Goal: Task Accomplishment & Management: Manage account settings

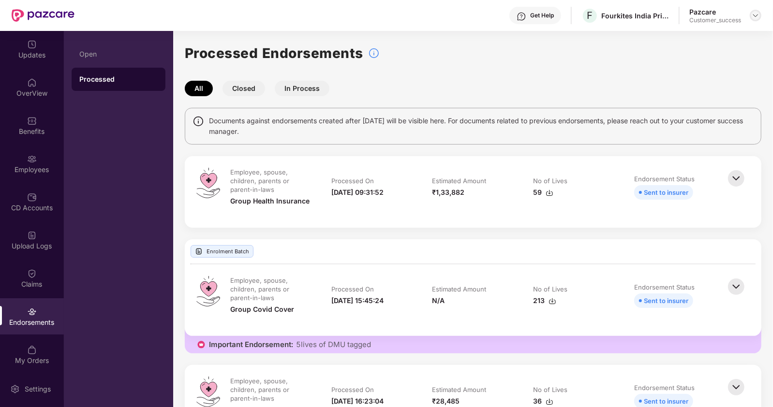
click at [758, 18] on img at bounding box center [756, 16] width 8 height 8
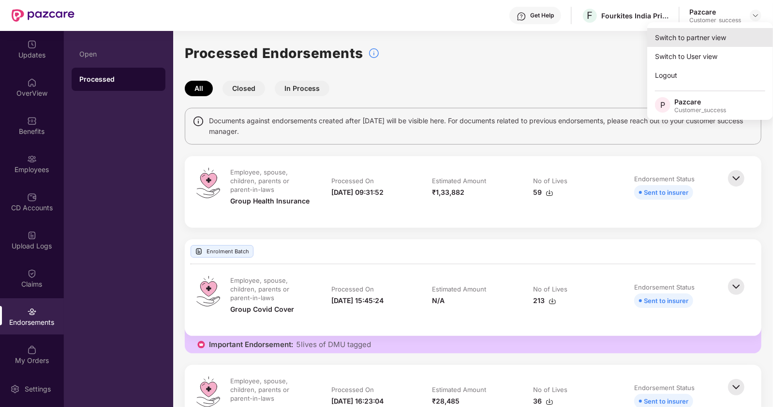
click at [694, 36] on div "Switch to partner view" at bounding box center [710, 37] width 126 height 19
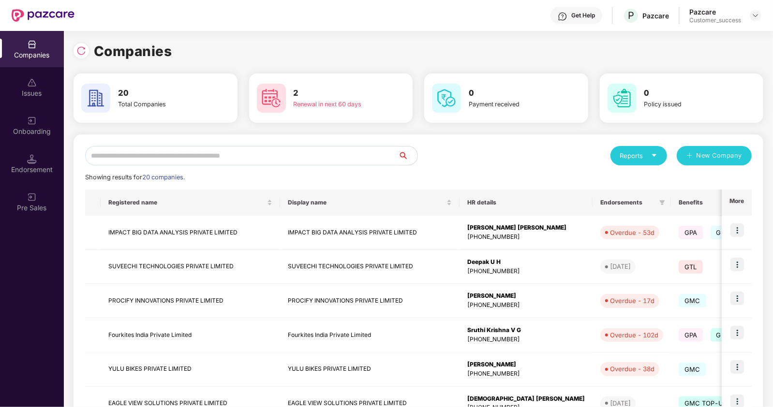
click at [255, 154] on input "text" at bounding box center [241, 155] width 313 height 19
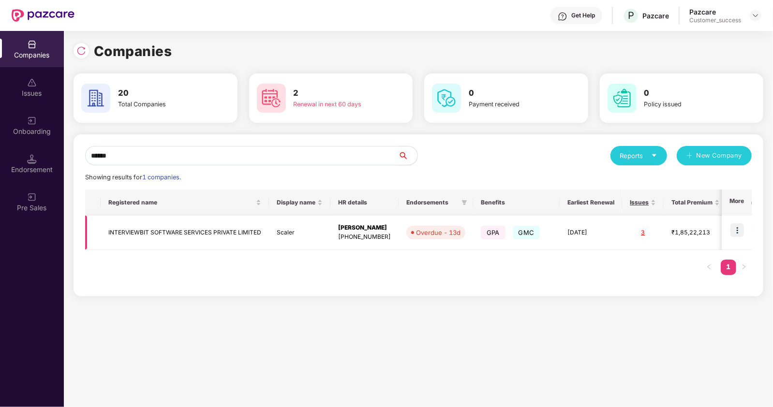
type input "******"
click at [741, 227] on img at bounding box center [737, 230] width 14 height 14
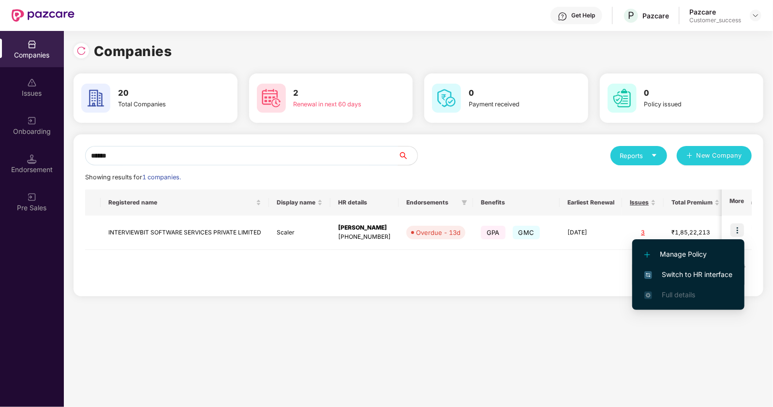
click at [669, 275] on span "Switch to HR interface" at bounding box center [688, 274] width 88 height 11
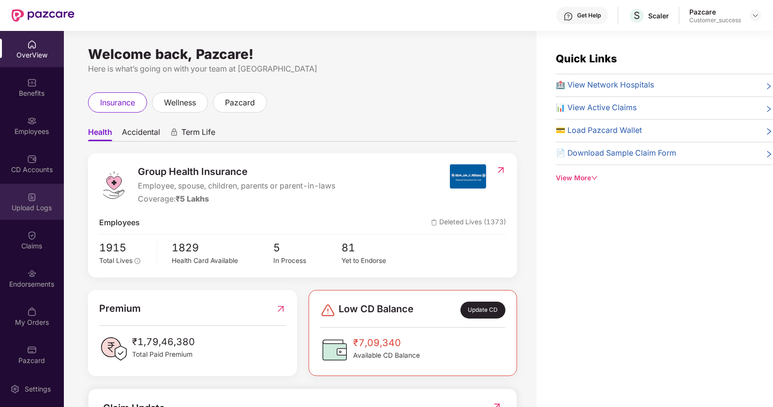
click at [31, 211] on div "Upload Logs" at bounding box center [32, 208] width 64 height 10
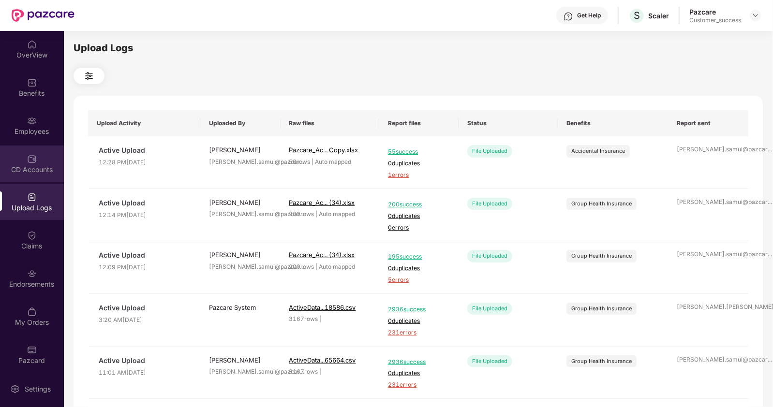
click at [22, 162] on div "CD Accounts" at bounding box center [32, 164] width 64 height 36
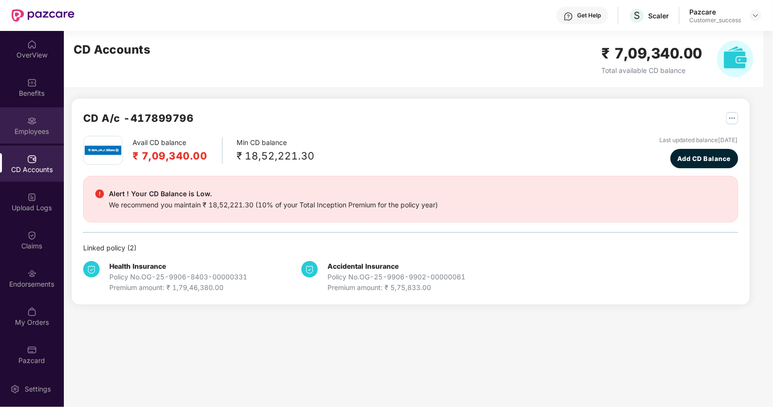
click at [24, 114] on div "Employees" at bounding box center [32, 125] width 64 height 36
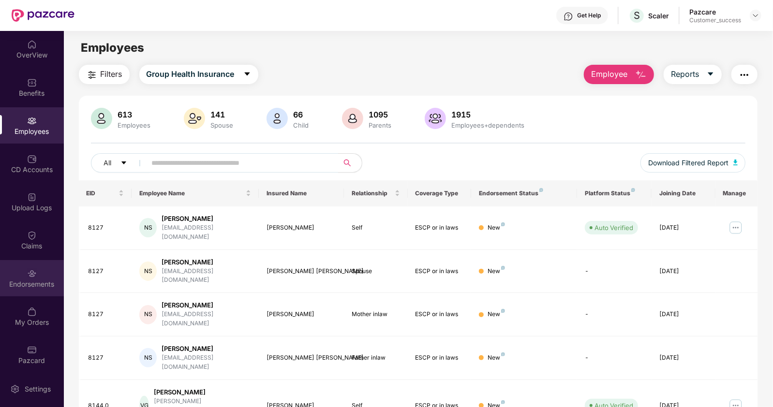
click at [27, 272] on img at bounding box center [32, 274] width 10 height 10
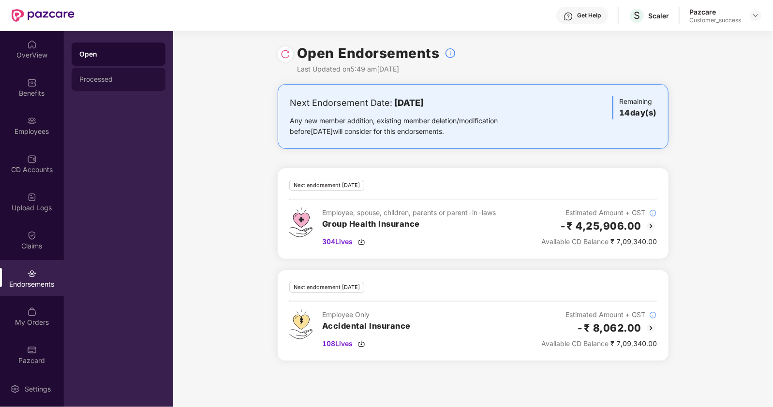
click at [108, 76] on div "Processed" at bounding box center [118, 79] width 78 height 8
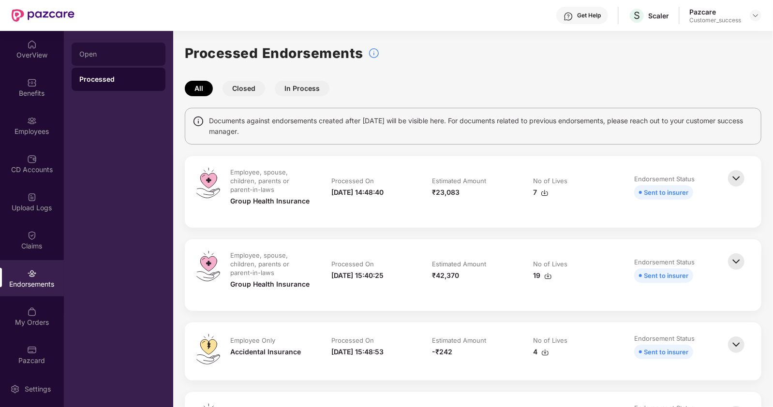
click at [100, 54] on div "Open" at bounding box center [118, 54] width 78 height 8
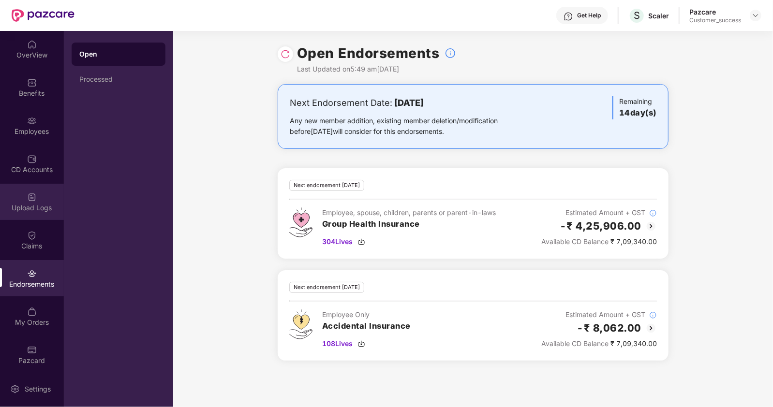
click at [34, 201] on img at bounding box center [32, 198] width 10 height 10
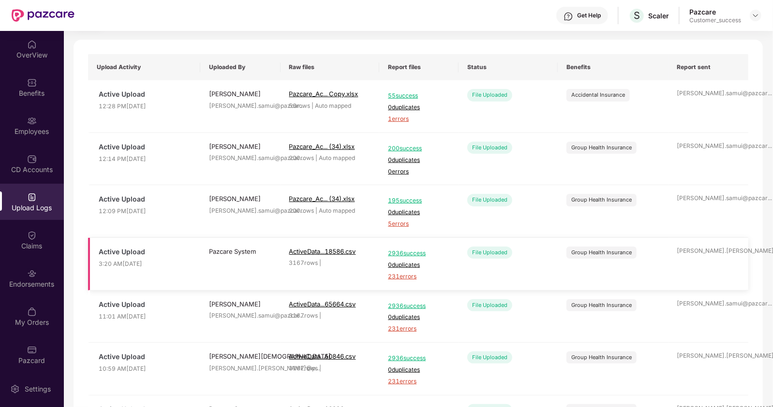
scroll to position [60, 0]
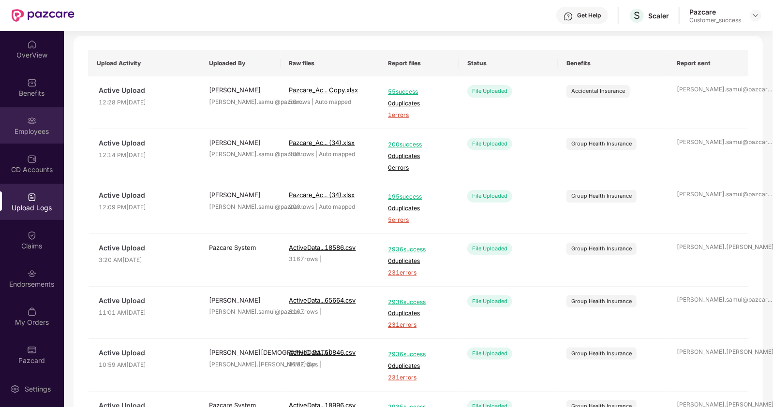
click at [38, 125] on div "Employees" at bounding box center [32, 125] width 64 height 36
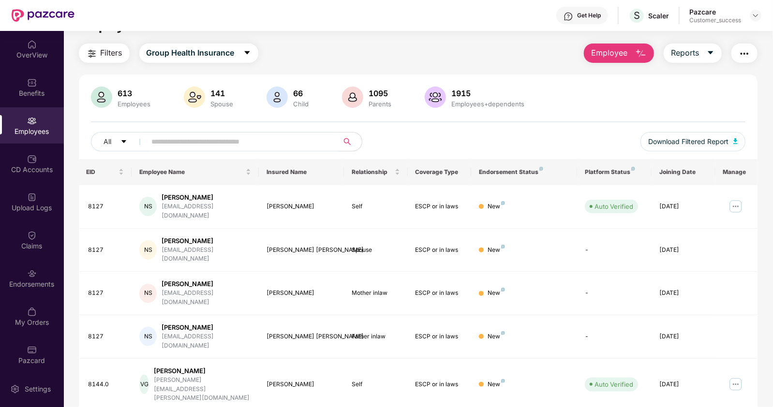
scroll to position [0, 0]
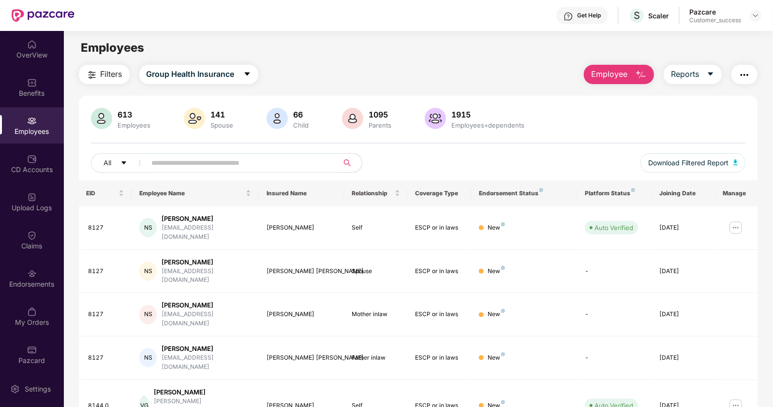
click at [116, 77] on span "Filters" at bounding box center [112, 74] width 22 height 12
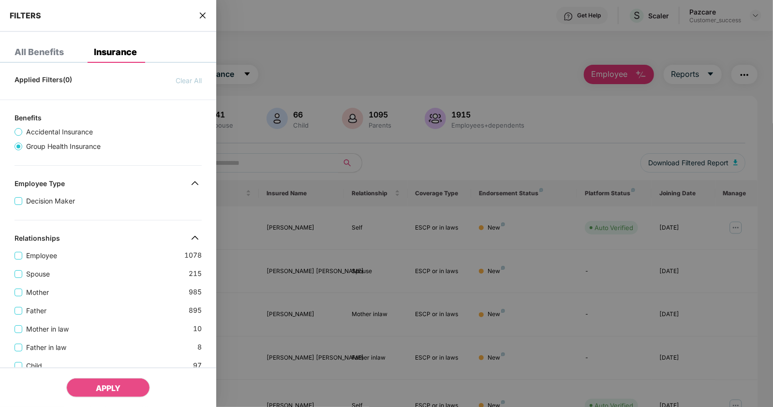
click at [47, 56] on div "All Benefits" at bounding box center [39, 52] width 49 height 10
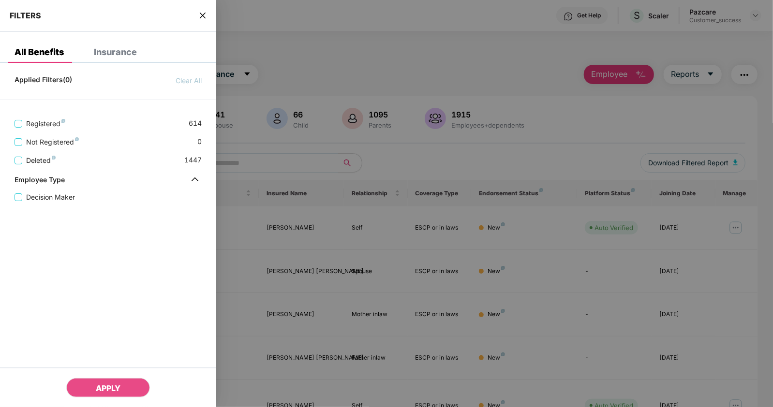
click at [126, 57] on div "Insurance" at bounding box center [115, 52] width 43 height 10
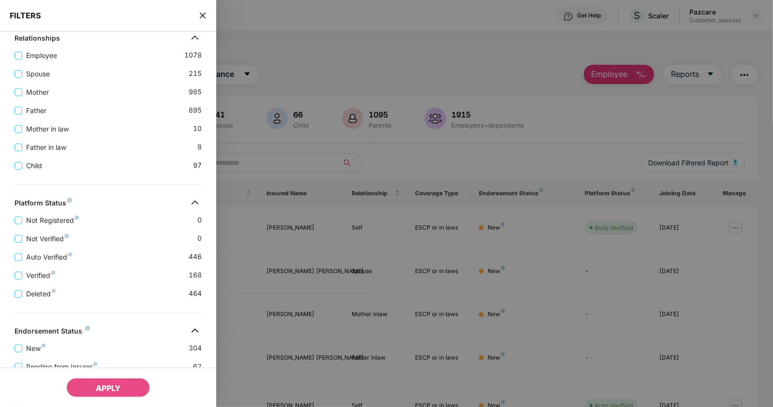
scroll to position [266, 0]
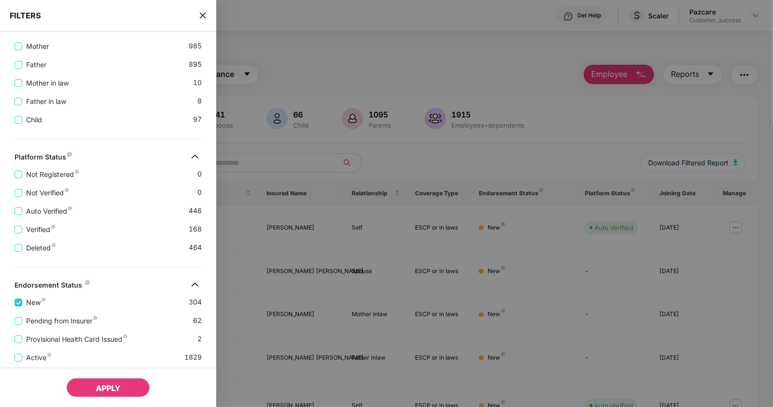
click at [105, 386] on span "APPLY" at bounding box center [108, 389] width 25 height 10
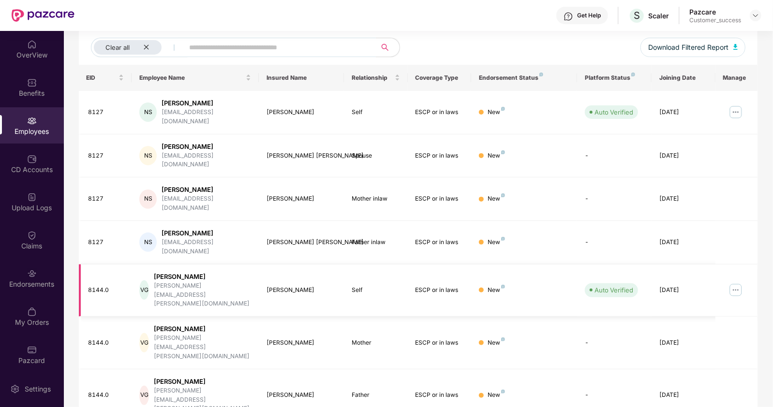
scroll to position [3, 0]
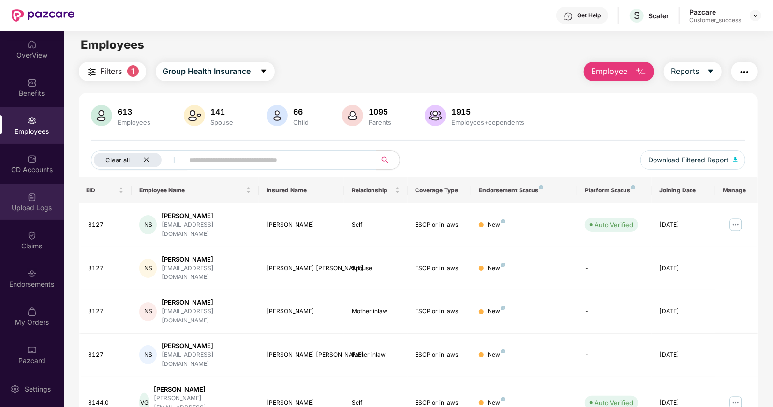
click at [28, 204] on div "Upload Logs" at bounding box center [32, 208] width 64 height 10
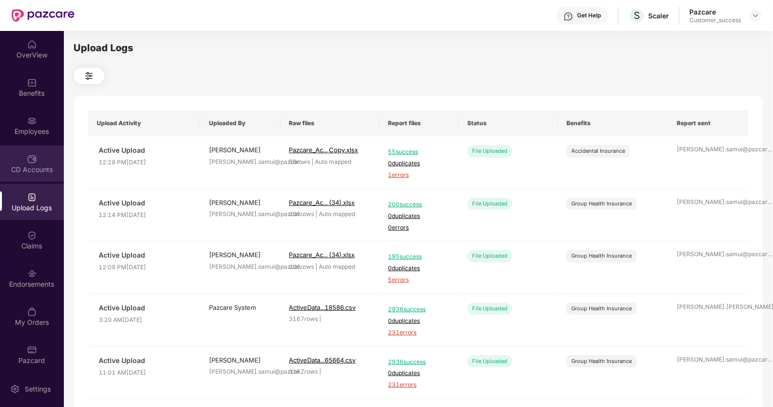
click at [40, 158] on div "CD Accounts" at bounding box center [32, 164] width 64 height 36
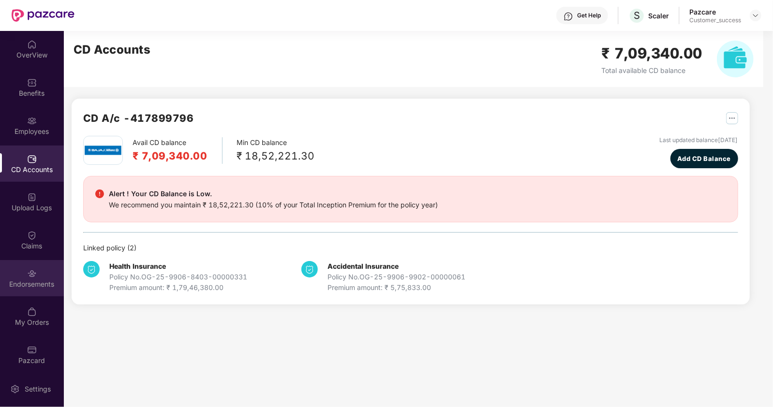
click at [34, 262] on div "Endorsements" at bounding box center [32, 278] width 64 height 36
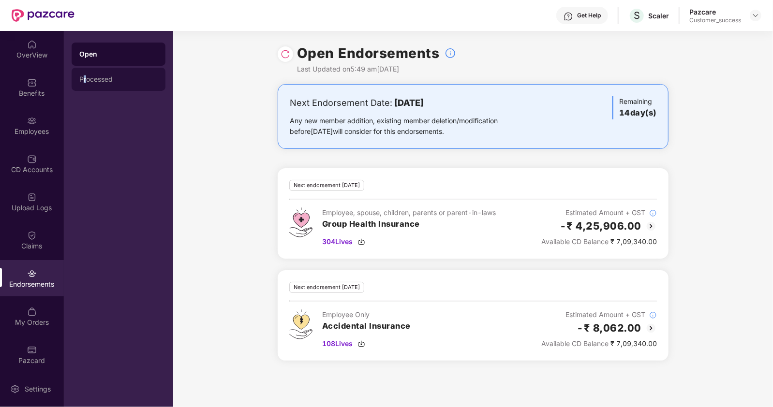
click at [85, 74] on div "Processed" at bounding box center [119, 79] width 94 height 23
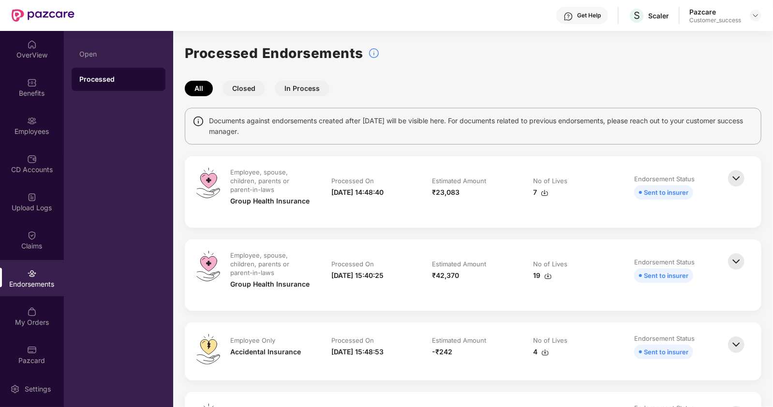
click at [247, 90] on button "Closed" at bounding box center [244, 88] width 43 height 15
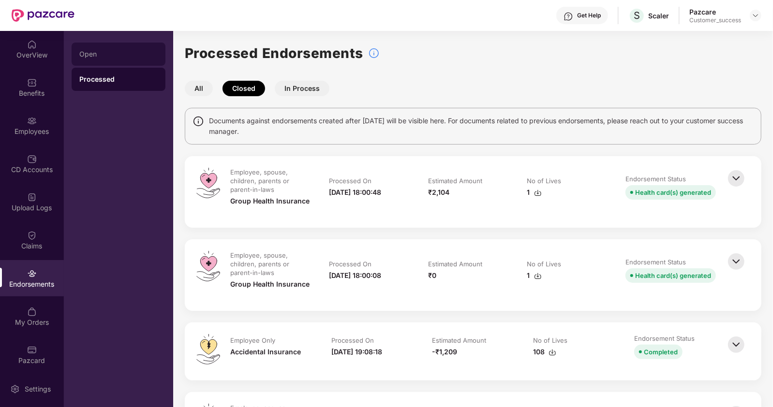
click at [103, 54] on div "Open" at bounding box center [118, 54] width 78 height 8
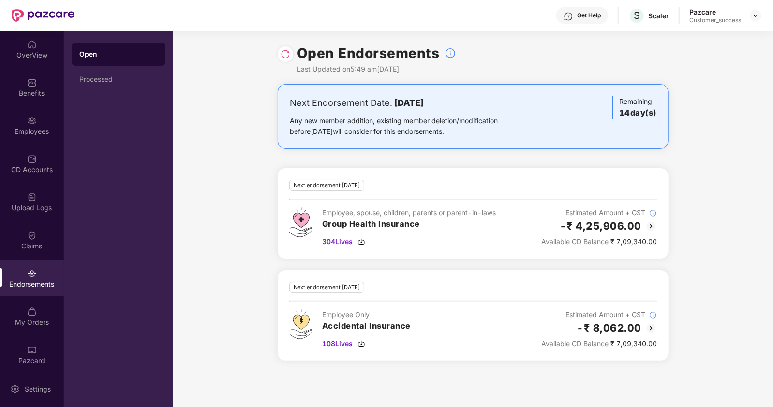
click at [733, 179] on div "Next Endorsement Date: [DATE] Any new member addition, existing member deletion…" at bounding box center [473, 228] width 600 height 288
click at [759, 16] on img at bounding box center [756, 16] width 8 height 8
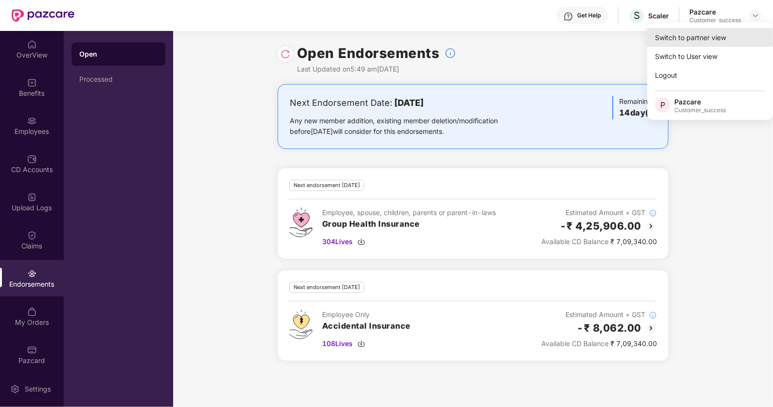
click at [703, 46] on div "Switch to partner view" at bounding box center [710, 37] width 126 height 19
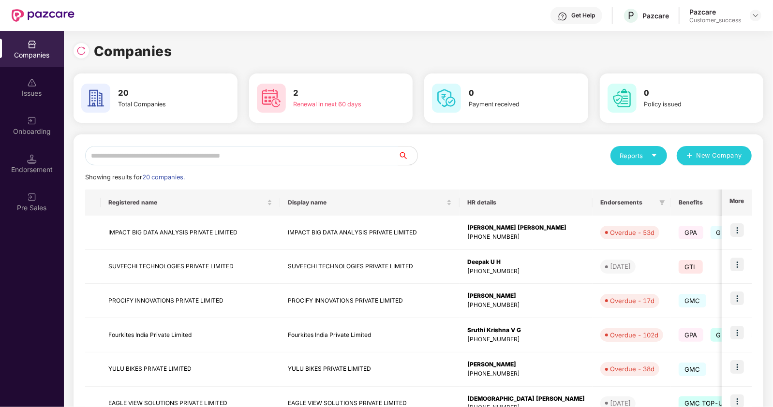
click at [192, 159] on input "text" at bounding box center [241, 155] width 313 height 19
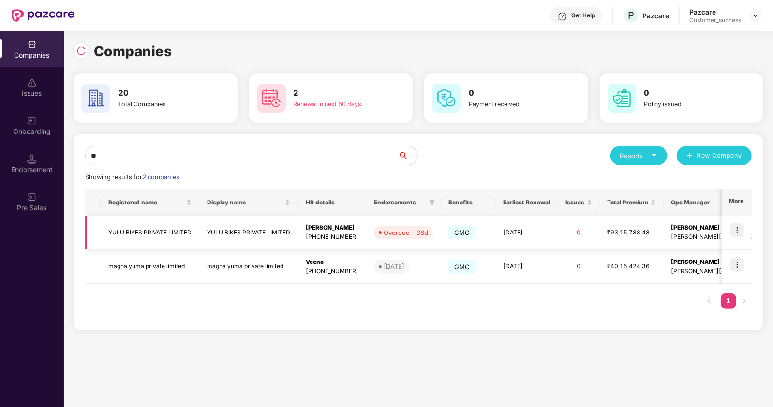
type input "**"
click at [738, 226] on img at bounding box center [737, 230] width 14 height 14
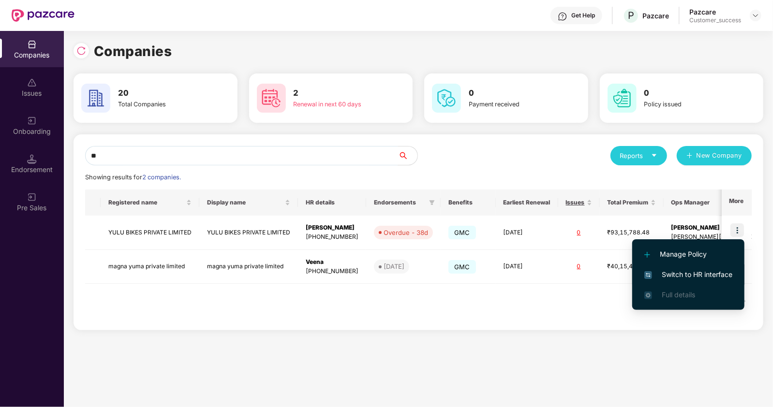
click at [672, 274] on span "Switch to HR interface" at bounding box center [688, 274] width 88 height 11
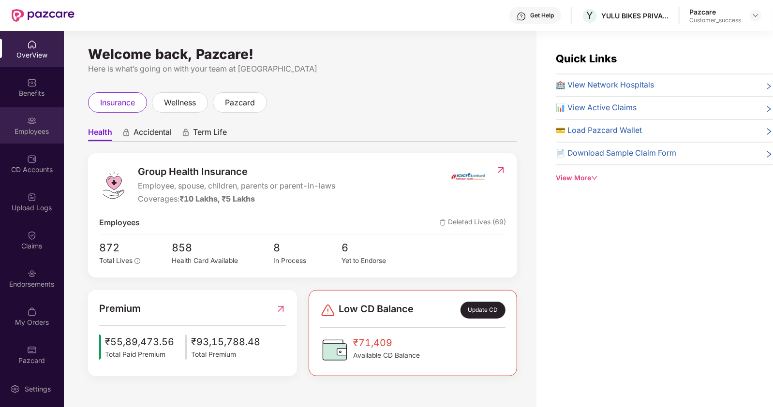
click at [27, 119] on img at bounding box center [32, 121] width 10 height 10
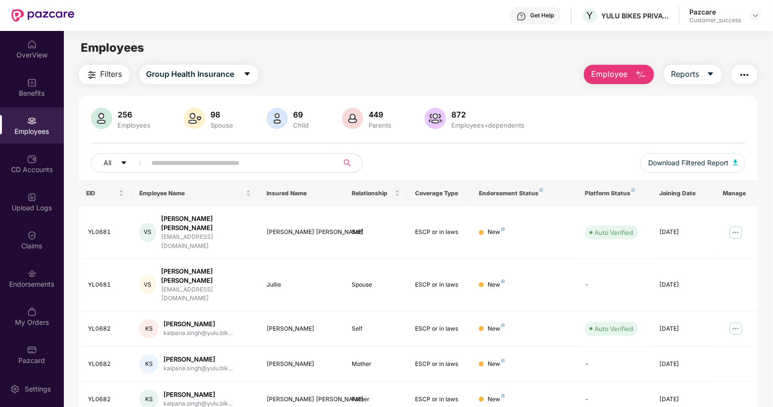
click at [164, 158] on input "text" at bounding box center [239, 163] width 174 height 15
paste input "******"
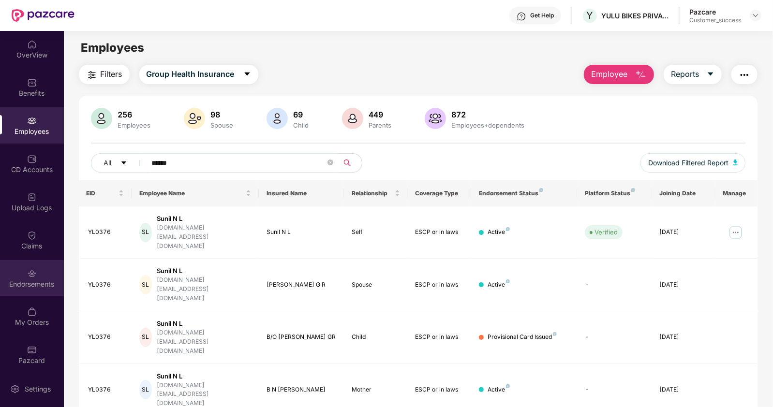
type input "******"
click at [30, 283] on div "Endorsements" at bounding box center [32, 285] width 64 height 10
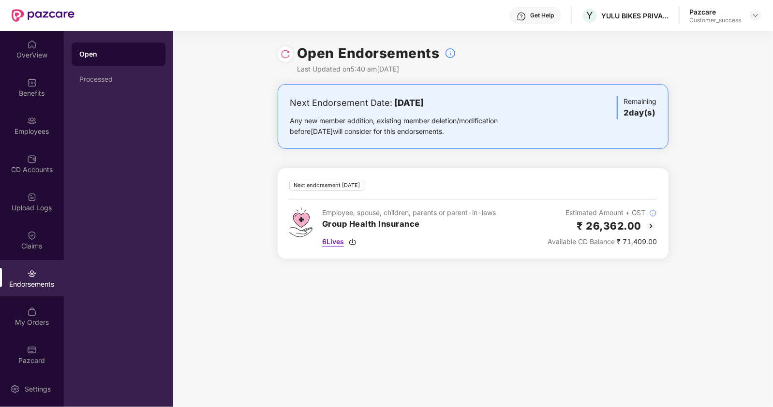
click at [324, 241] on span "6 Lives" at bounding box center [333, 242] width 22 height 11
click at [50, 207] on div "Upload Logs" at bounding box center [32, 208] width 64 height 10
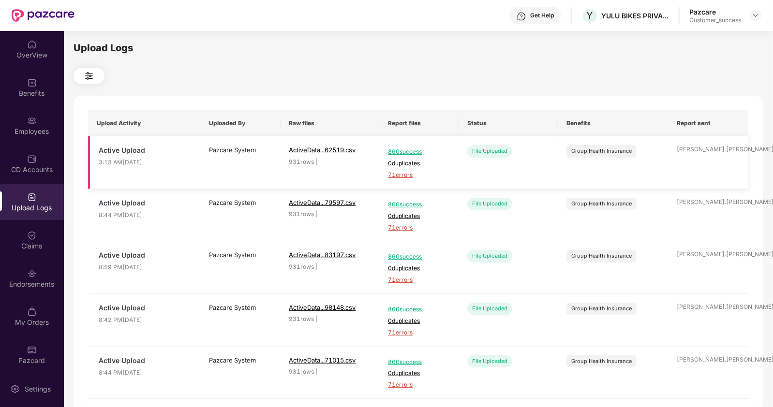
click at [403, 178] on span "71 errors" at bounding box center [419, 175] width 62 height 9
click at [34, 140] on div "Employees" at bounding box center [32, 125] width 64 height 36
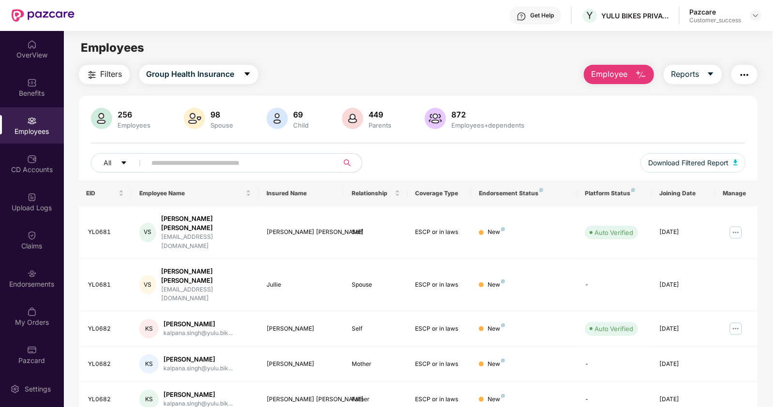
click at [210, 164] on input "text" at bounding box center [239, 163] width 174 height 15
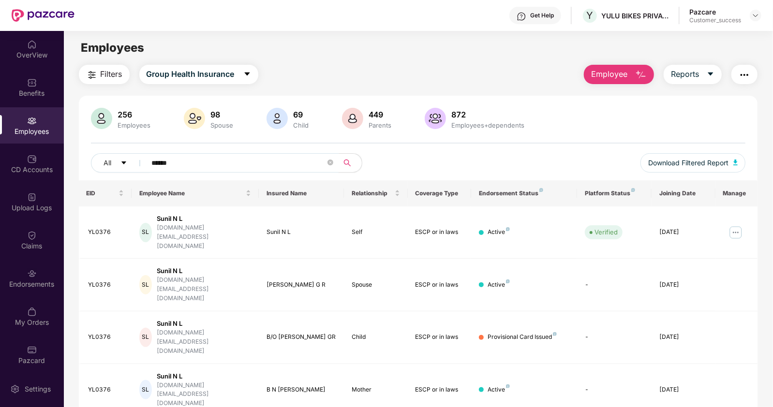
type input "******"
click at [718, 161] on span "Download Filtered Report" at bounding box center [688, 163] width 80 height 11
click at [29, 175] on div "CD Accounts" at bounding box center [32, 164] width 64 height 36
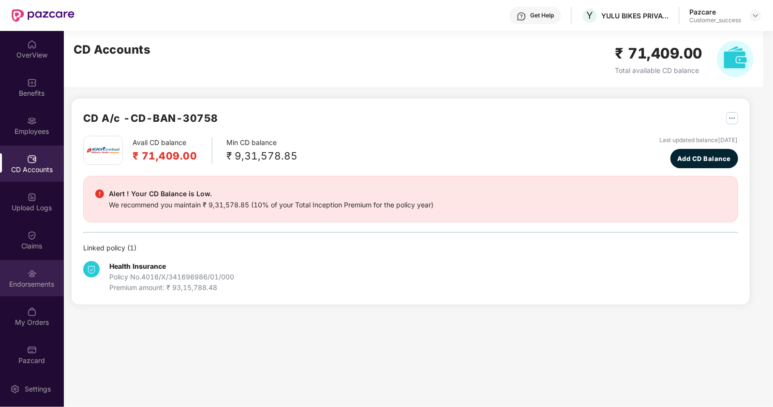
click at [31, 279] on div "Endorsements" at bounding box center [32, 278] width 64 height 36
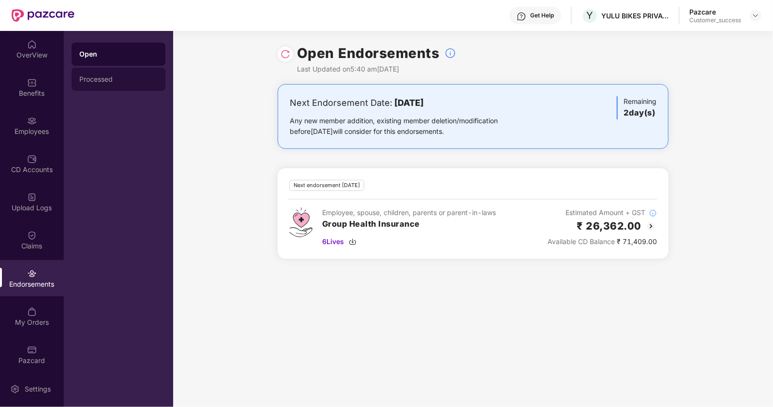
click at [112, 81] on div "Processed" at bounding box center [118, 79] width 78 height 8
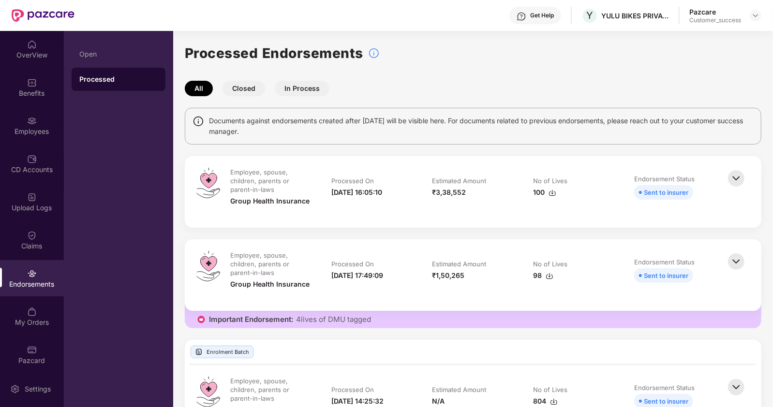
click at [252, 89] on button "Closed" at bounding box center [244, 88] width 43 height 15
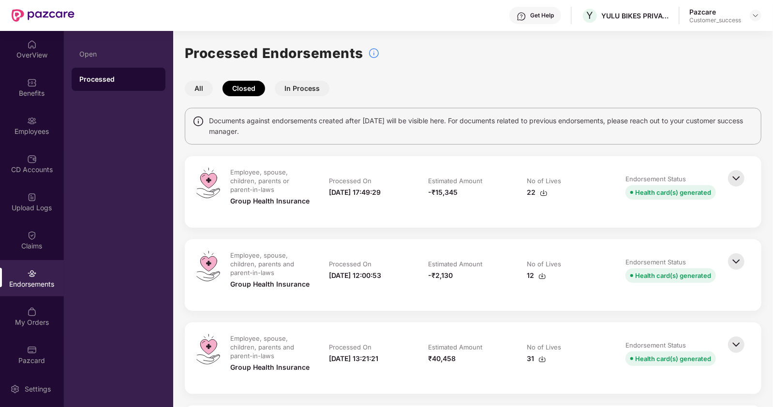
click at [203, 86] on button "All" at bounding box center [199, 88] width 28 height 15
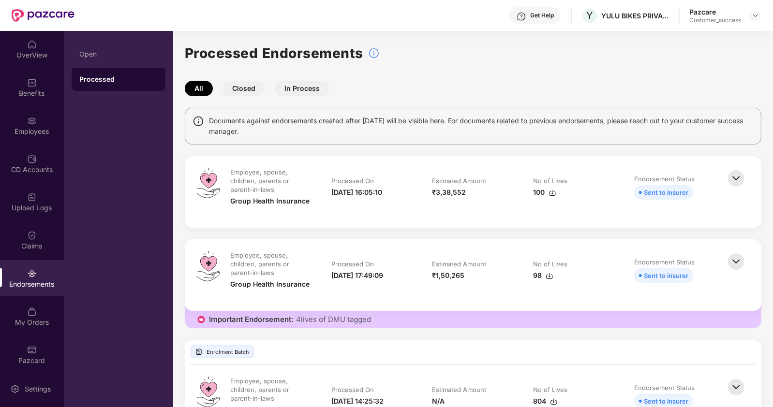
click at [540, 193] on div "100" at bounding box center [544, 192] width 23 height 11
click at [34, 127] on div "Employees" at bounding box center [32, 132] width 64 height 10
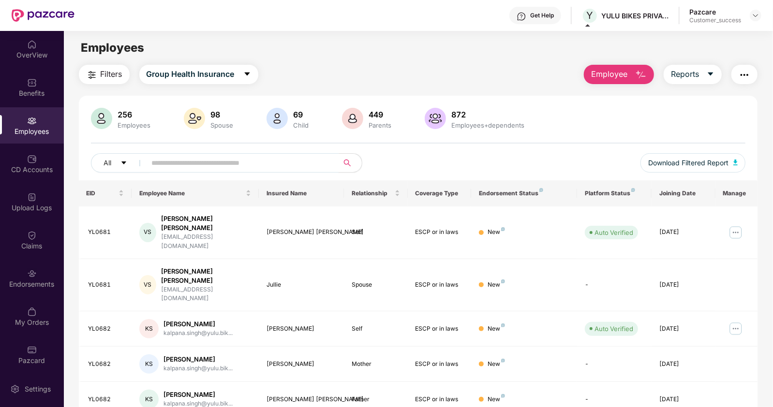
click at [164, 165] on input "text" at bounding box center [239, 163] width 174 height 15
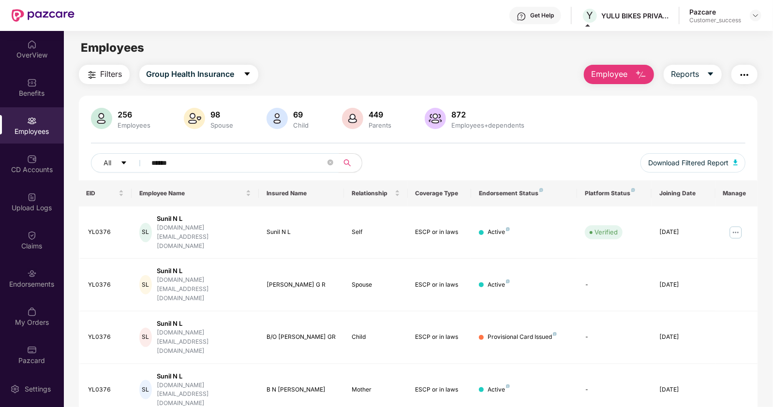
type input "******"
click at [733, 225] on img at bounding box center [735, 232] width 15 height 15
click at [597, 154] on div "All ****** Download Filtered Report" at bounding box center [418, 166] width 655 height 27
